Goal: Check status: Check status

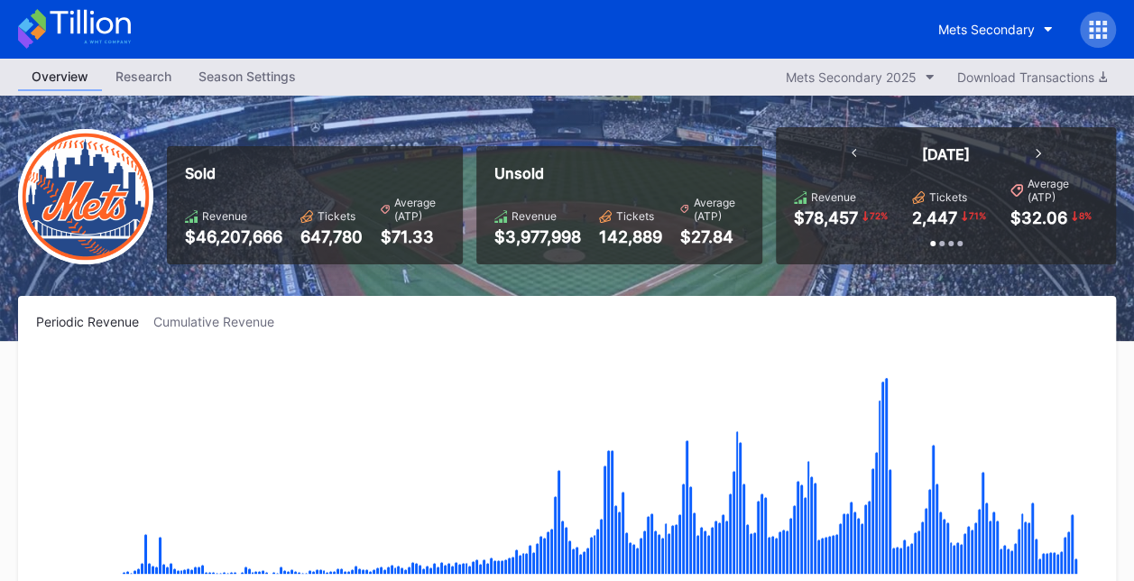
scroll to position [3870, 0]
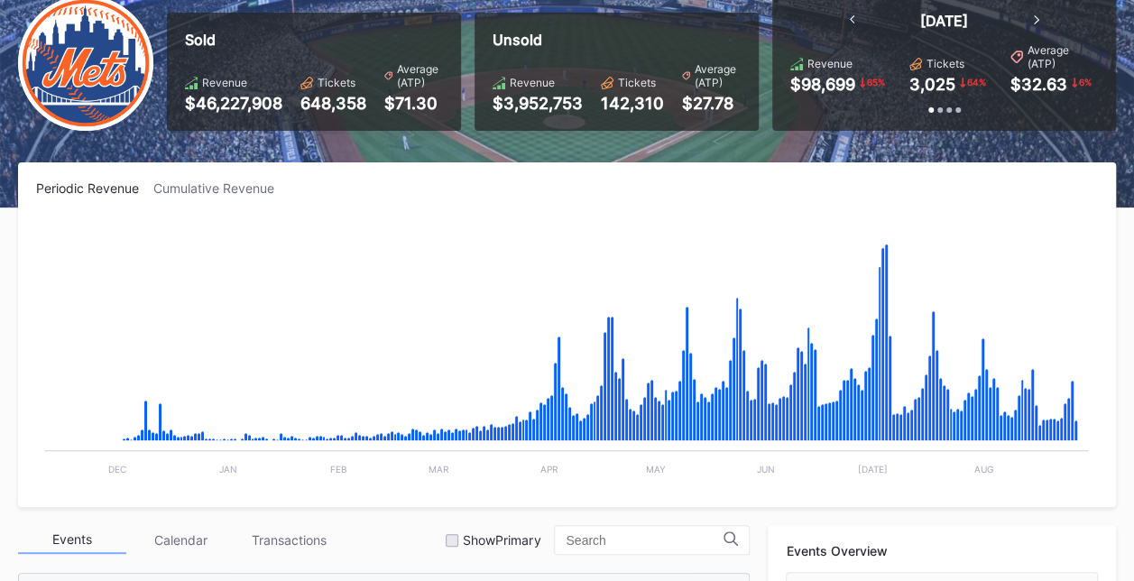
scroll to position [132, 0]
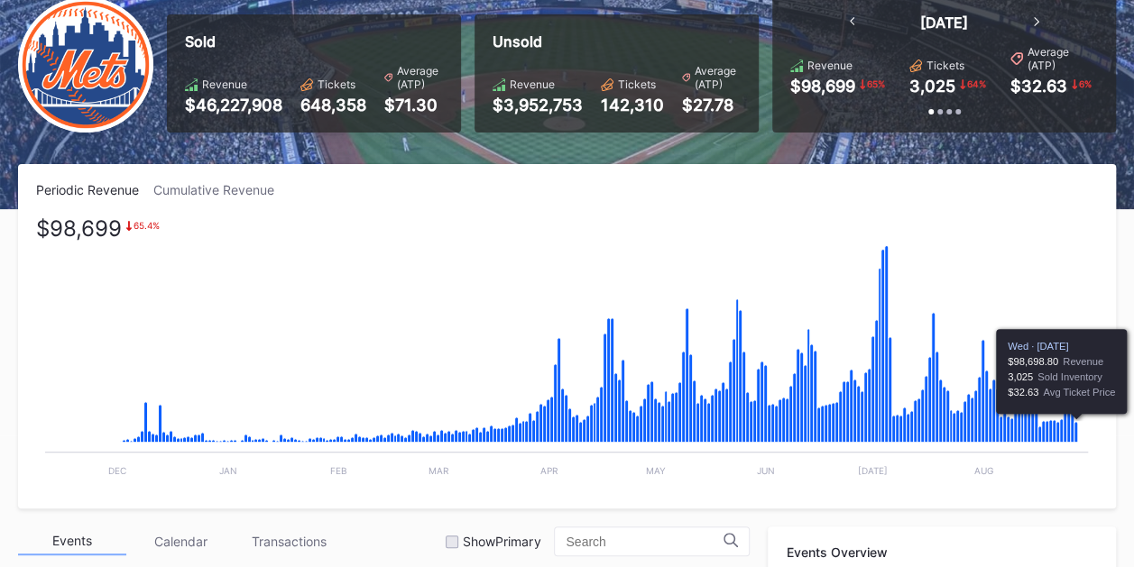
click at [1076, 431] on icon "Chart title" at bounding box center [1076, 432] width 4 height 21
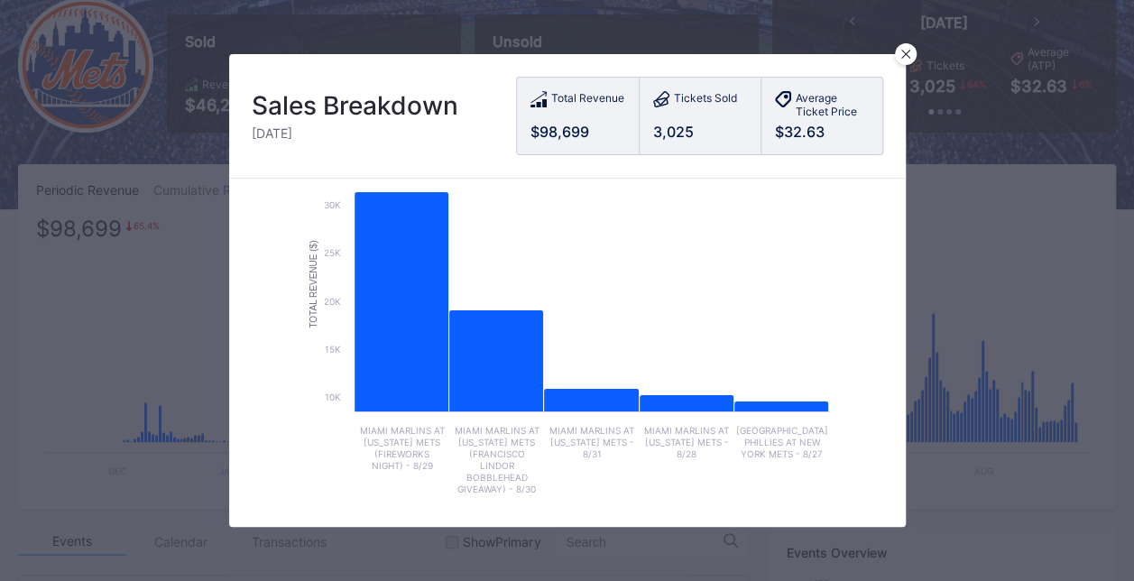
scroll to position [0, 0]
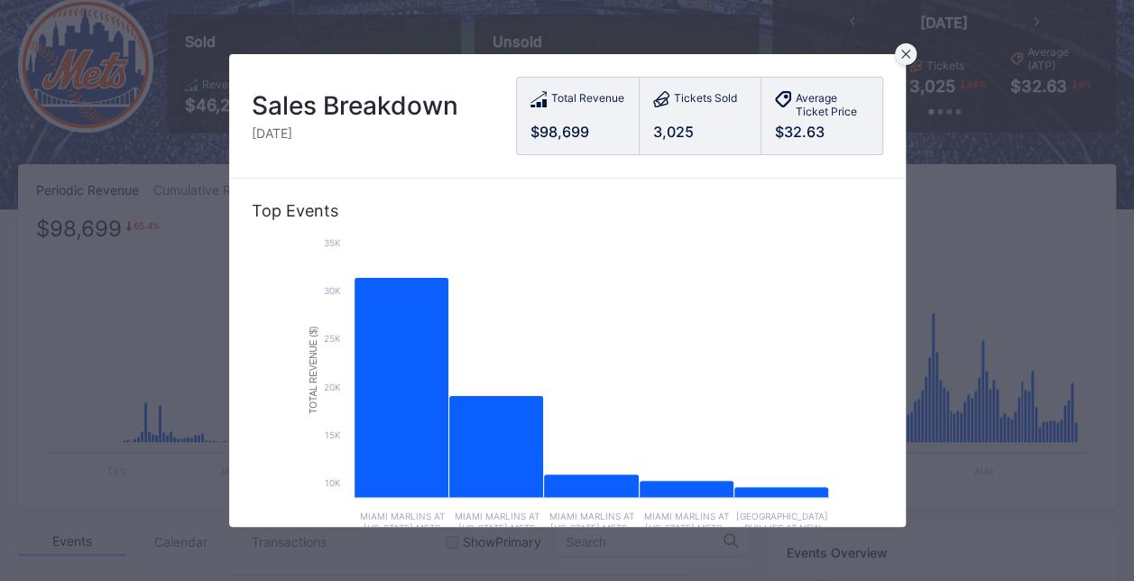
click at [904, 51] on icon at bounding box center [905, 54] width 9 height 9
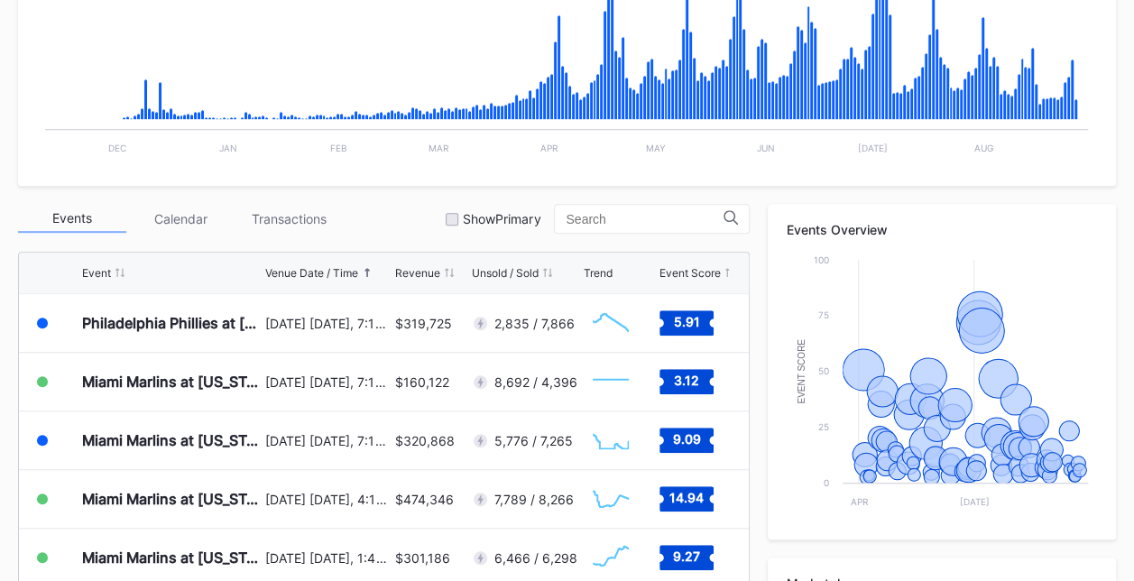
scroll to position [499, 0]
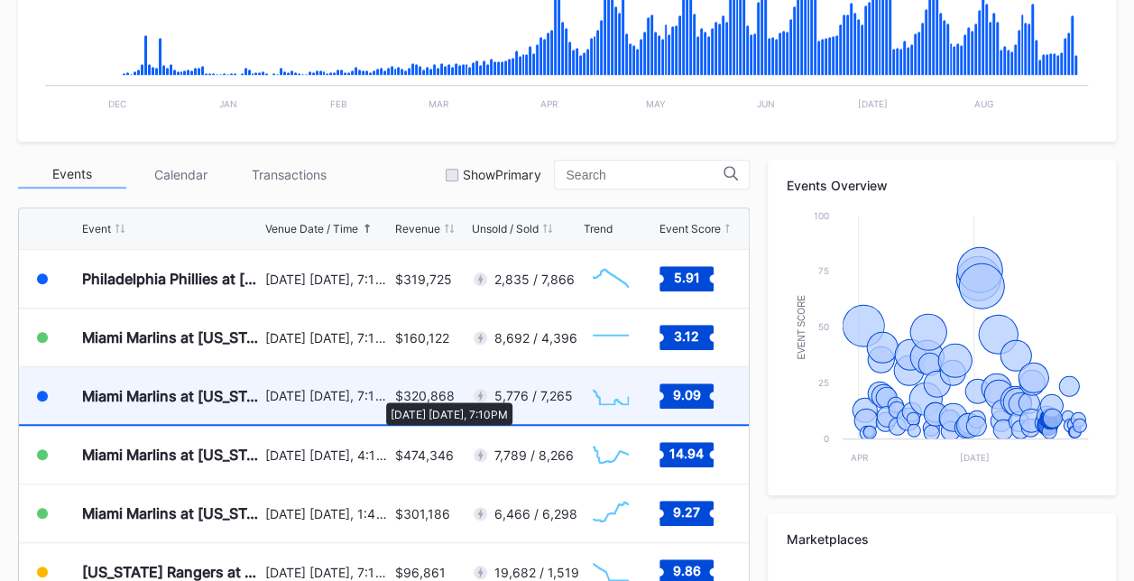
click at [377, 393] on div "[DATE] [DATE], 7:10PM" at bounding box center [327, 395] width 125 height 15
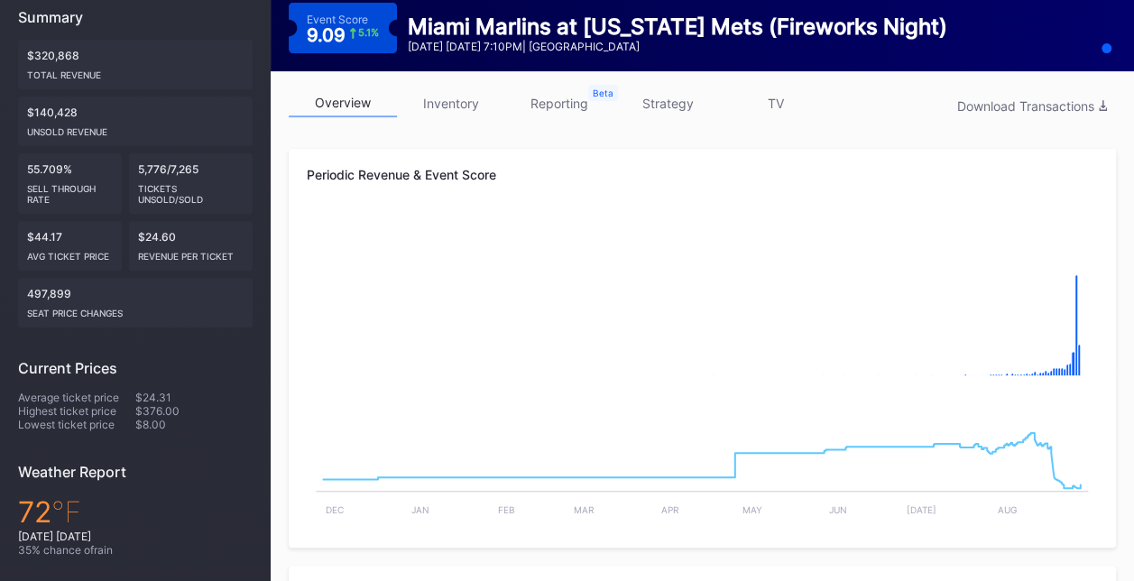
scroll to position [220, 0]
